Goal: Information Seeking & Learning: Learn about a topic

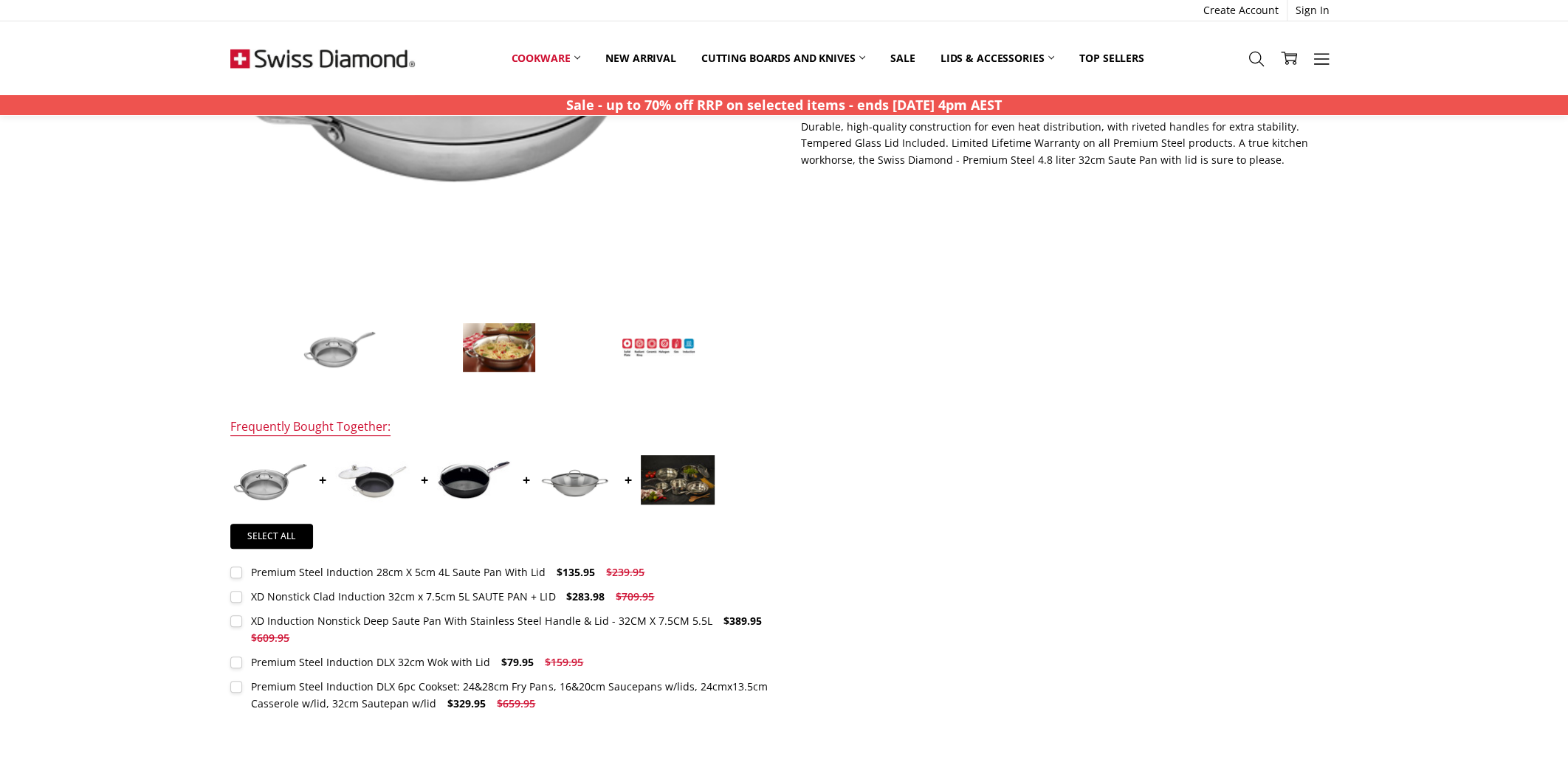
scroll to position [663, 0]
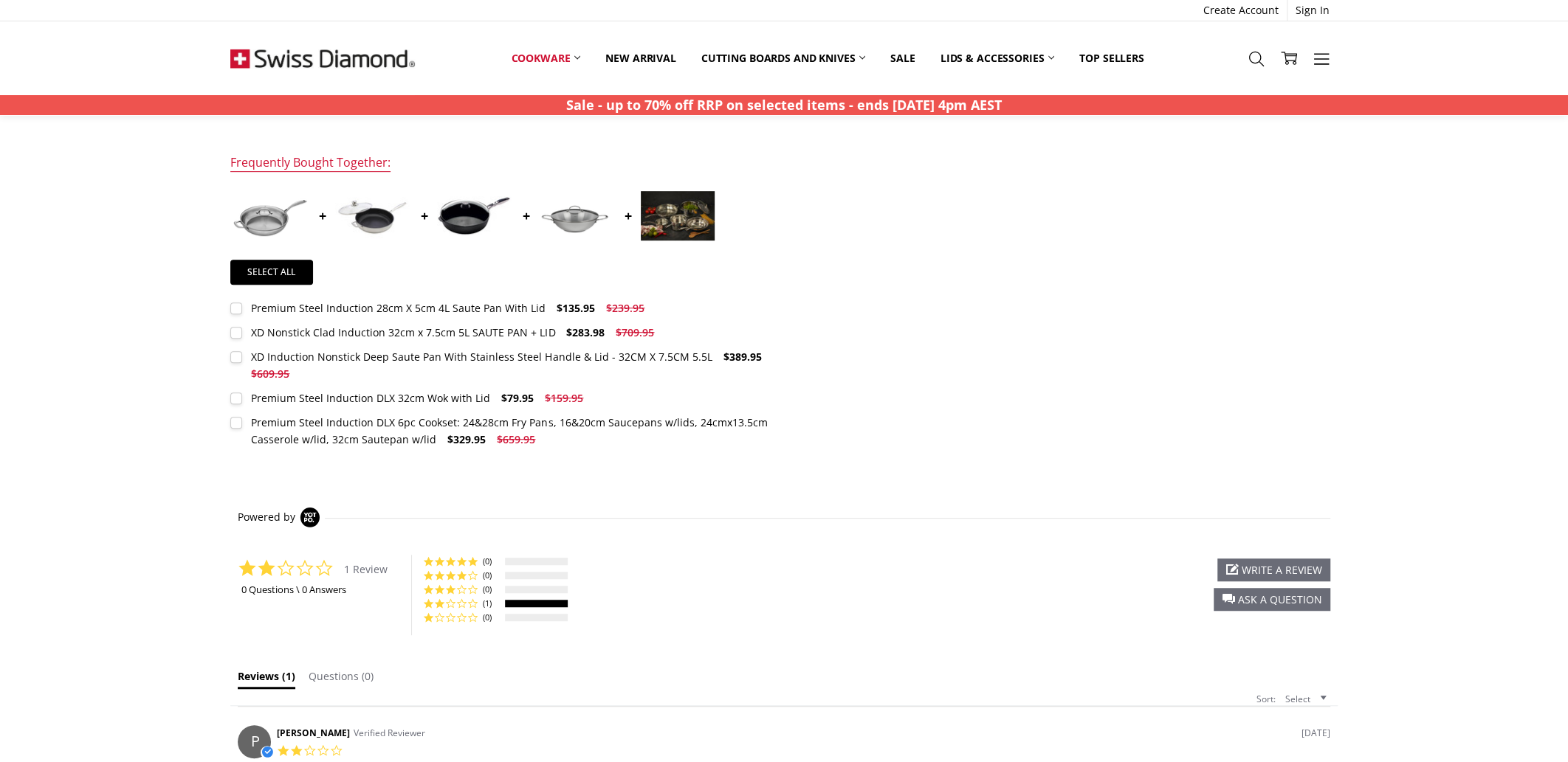
click at [524, 600] on div at bounding box center [536, 604] width 62 height 8
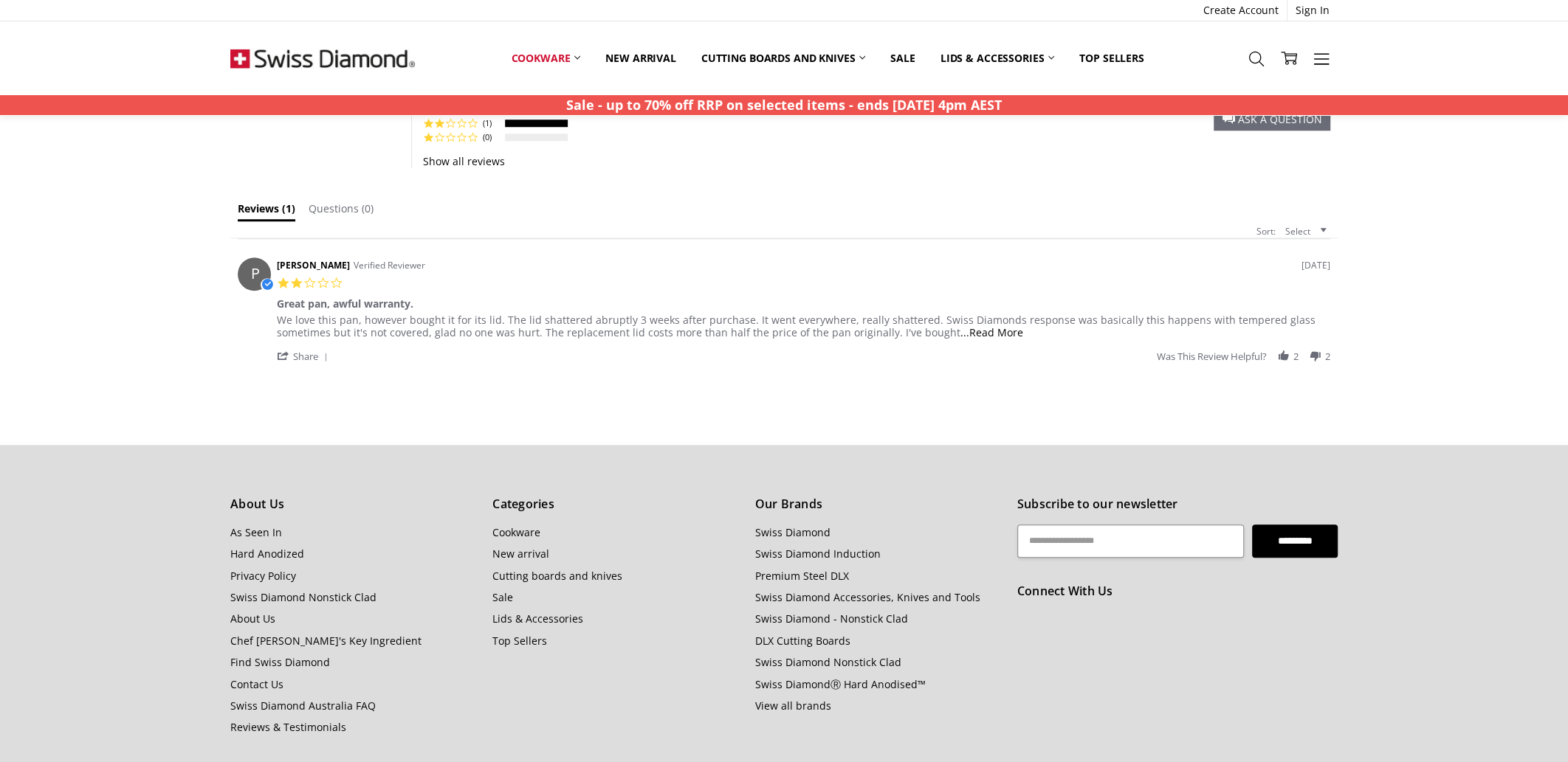
click at [964, 327] on span "...Read More" at bounding box center [991, 332] width 62 height 14
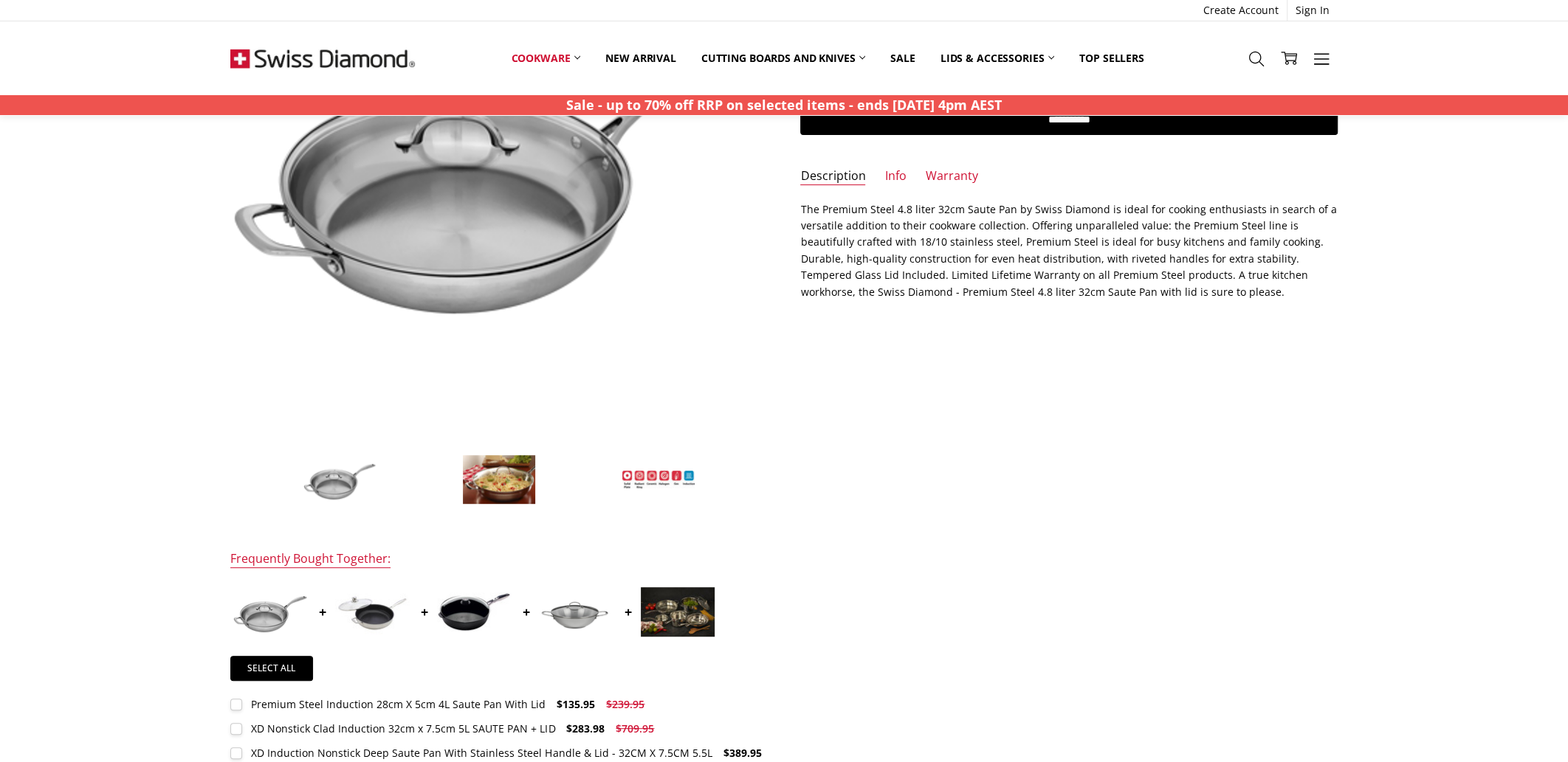
scroll to position [185, 0]
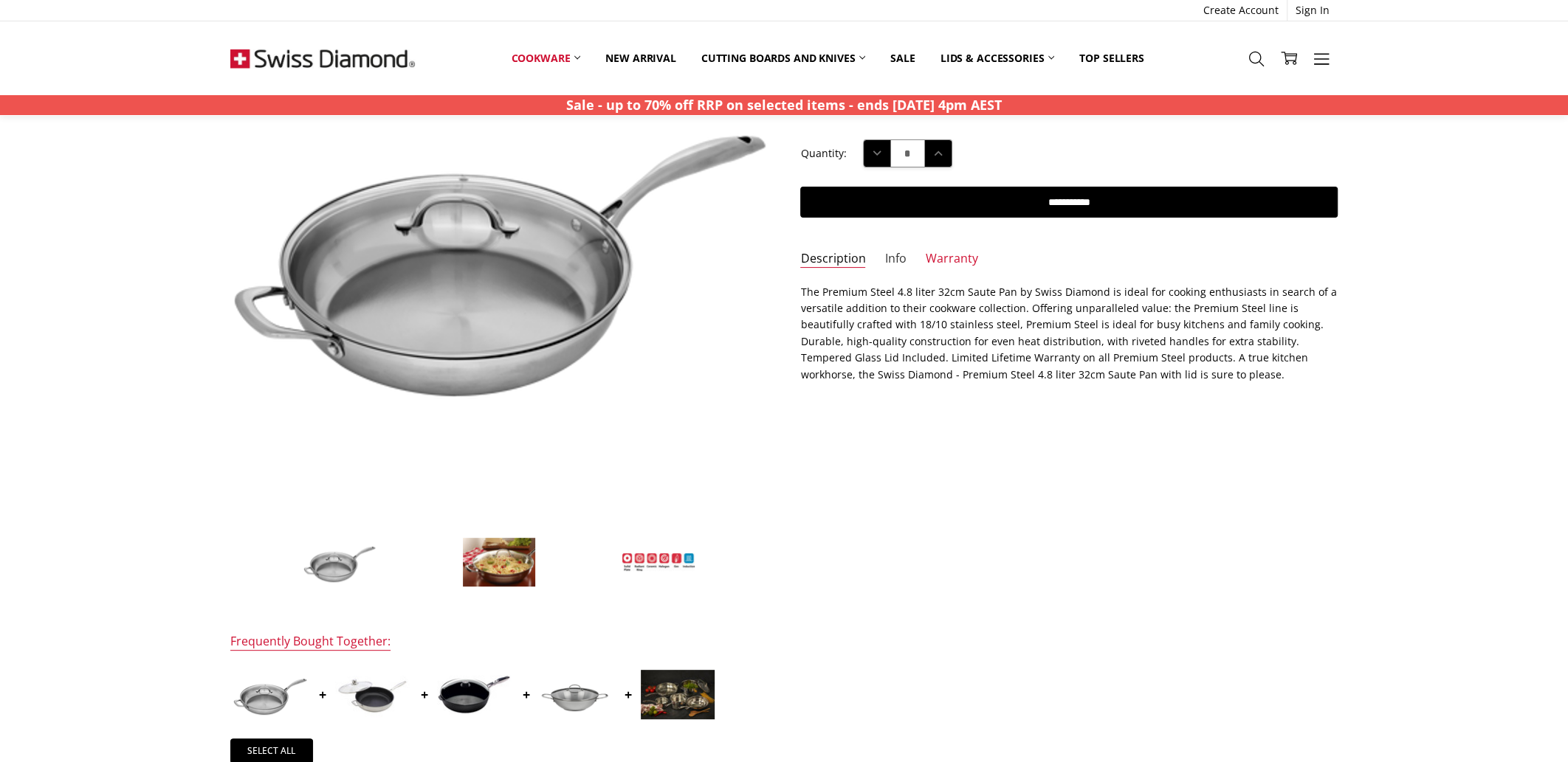
click at [893, 257] on link "Info" at bounding box center [895, 260] width 21 height 17
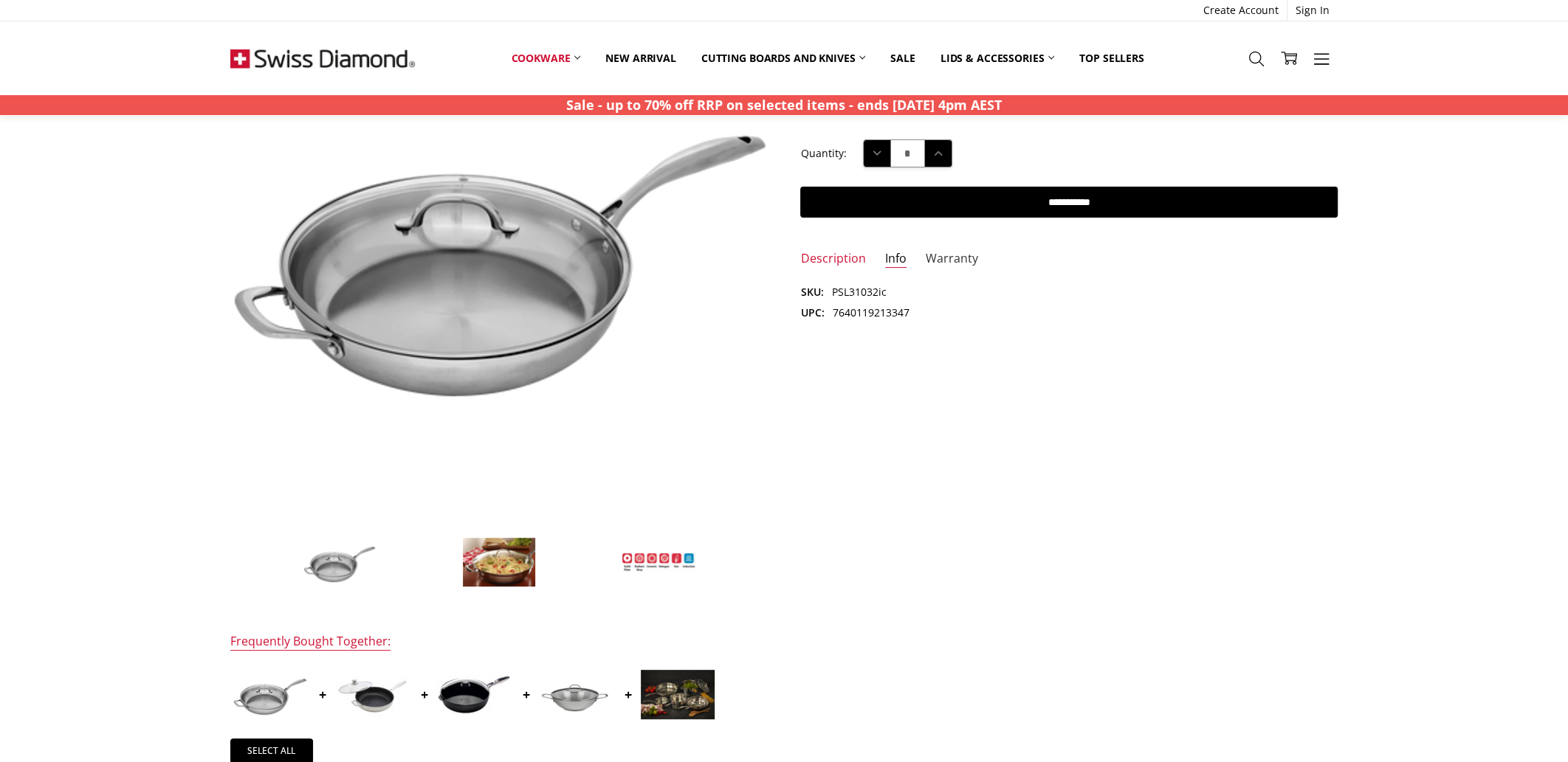
click at [936, 257] on link "Warranty" at bounding box center [952, 260] width 52 height 17
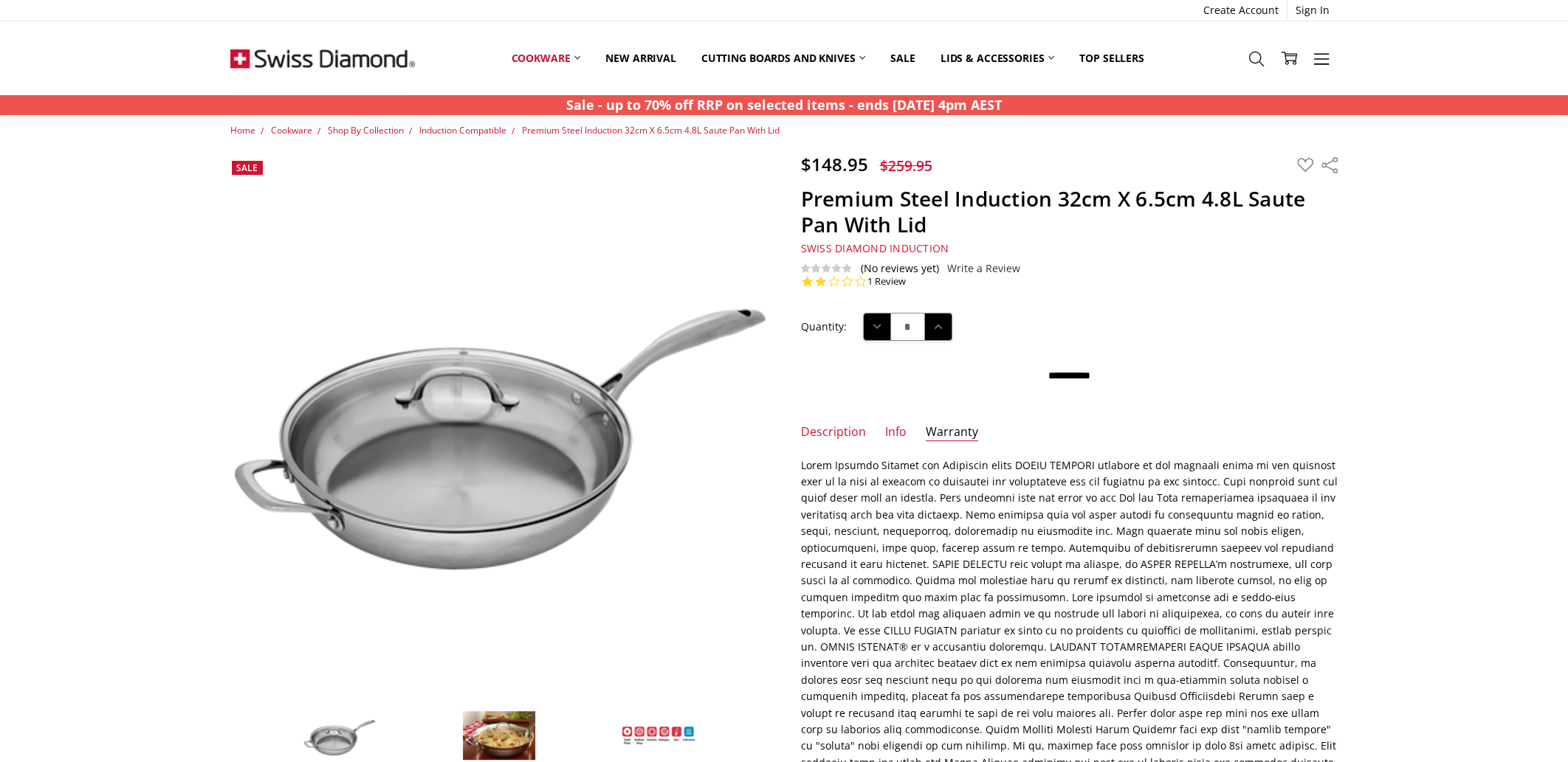
scroll to position [0, 0]
